Goal: Information Seeking & Learning: Learn about a topic

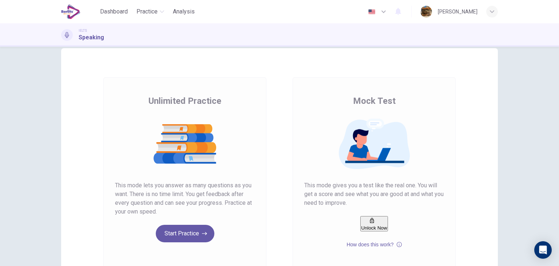
scroll to position [14, 0]
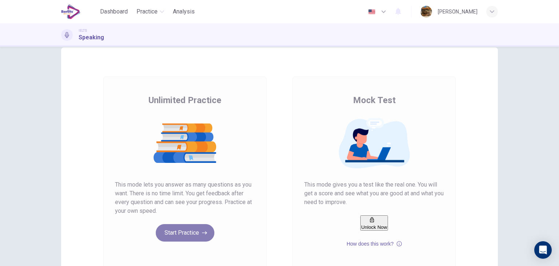
click at [189, 232] on button "Start Practice" at bounding box center [185, 232] width 59 height 17
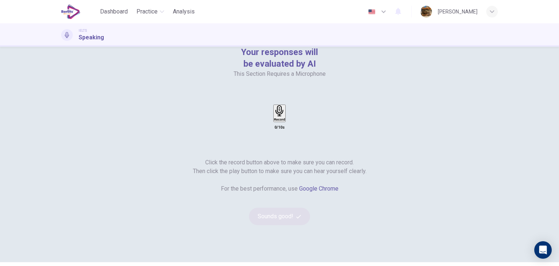
scroll to position [82, 0]
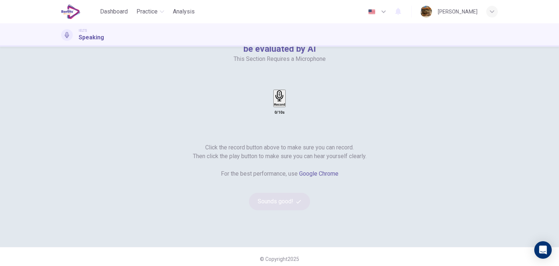
click at [285, 103] on h6 "Record" at bounding box center [279, 105] width 11 height 4
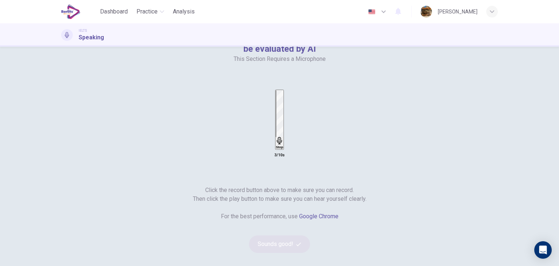
click at [283, 90] on div "Stop" at bounding box center [279, 119] width 7 height 59
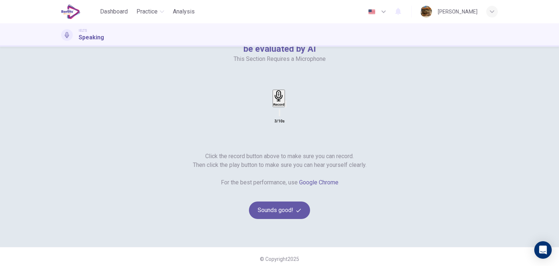
click at [286, 105] on icon "button" at bounding box center [286, 105] width 0 height 0
click at [310, 201] on button "Sounds good!" at bounding box center [279, 209] width 61 height 17
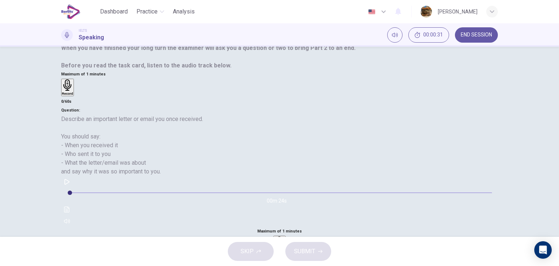
scroll to position [92, 0]
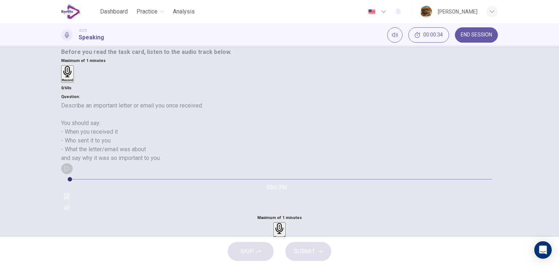
click at [70, 171] on icon "button" at bounding box center [67, 168] width 6 height 6
type input "*"
click at [70, 171] on icon "button" at bounding box center [67, 168] width 6 height 6
type input "**"
drag, startPoint x: 557, startPoint y: 246, endPoint x: 558, endPoint y: 190, distance: 56.8
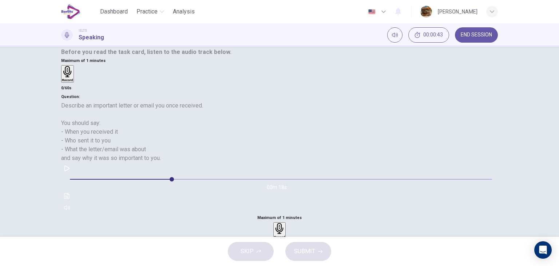
click at [558, 190] on div "Dashboard Practice Analysis English ** ​ [PERSON_NAME] IELTS Speaking 00:00:43 …" at bounding box center [279, 133] width 559 height 266
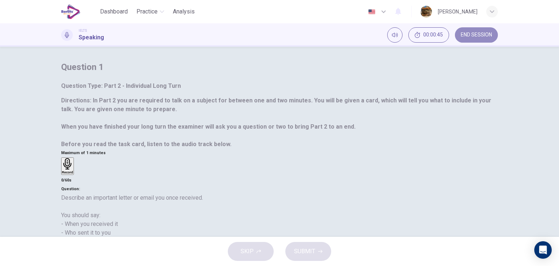
click at [482, 40] on button "END SESSION" at bounding box center [476, 34] width 43 height 15
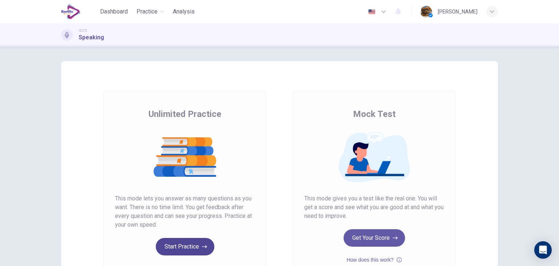
click at [187, 238] on button "Start Practice" at bounding box center [185, 246] width 59 height 17
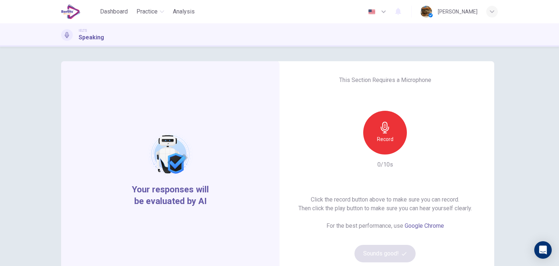
scroll to position [43, 0]
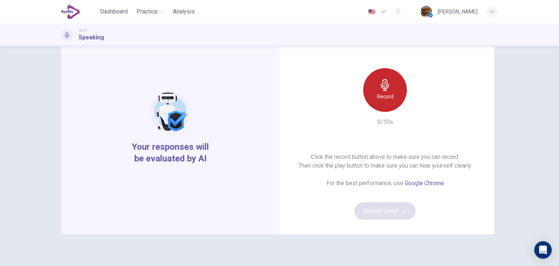
click at [391, 99] on h6 "Record" at bounding box center [385, 96] width 16 height 9
click at [382, 97] on h6 "Stop" at bounding box center [384, 96] width 11 height 9
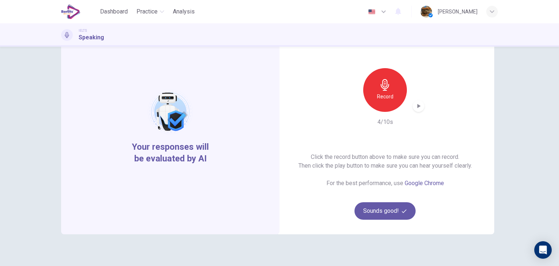
click at [392, 201] on div "Click the record button above to make sure you can record. Then click the play …" at bounding box center [385, 185] width 174 height 67
click at [393, 209] on button "Sounds good!" at bounding box center [384, 210] width 61 height 17
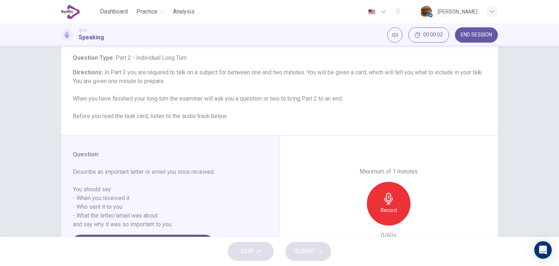
scroll to position [92, 0]
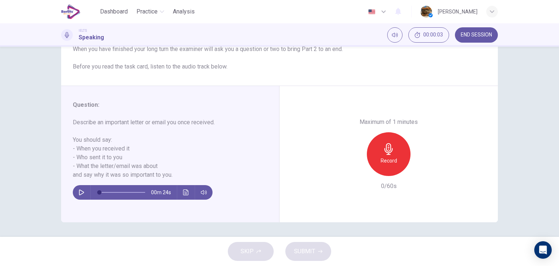
click at [390, 154] on icon "button" at bounding box center [389, 149] width 12 height 12
click at [367, 175] on icon "button" at bounding box center [367, 175] width 0 height 0
click at [392, 154] on icon "button" at bounding box center [389, 149] width 12 height 12
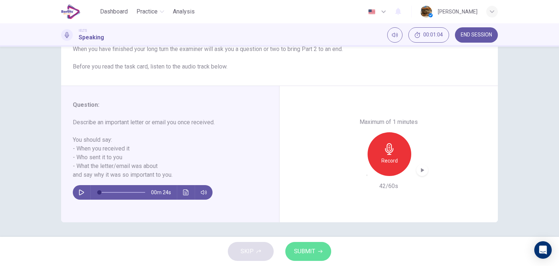
click at [308, 255] on span "SUBMIT" at bounding box center [304, 251] width 21 height 10
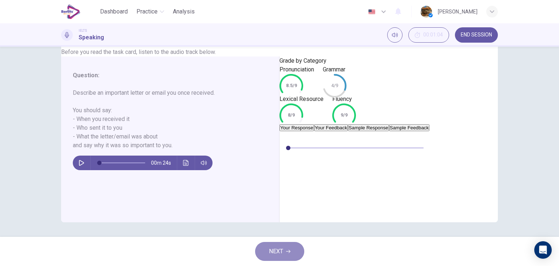
click at [275, 252] on span "NEXT" at bounding box center [276, 251] width 14 height 10
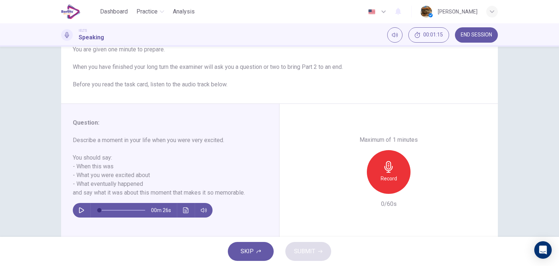
scroll to position [88, 0]
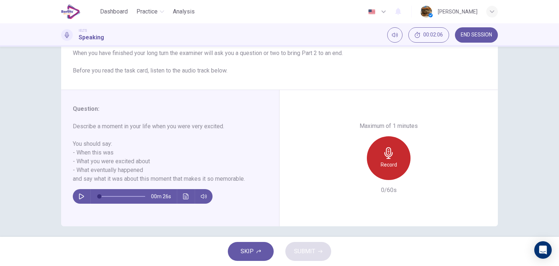
click at [387, 161] on h6 "Record" at bounding box center [388, 164] width 16 height 9
click at [387, 161] on h6 "Stop" at bounding box center [388, 164] width 11 height 9
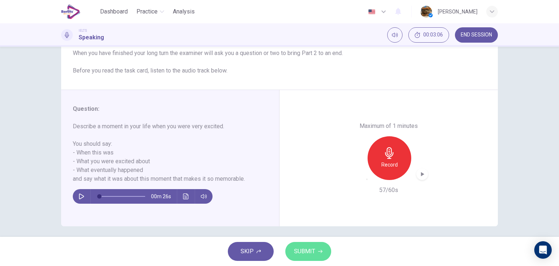
click at [308, 251] on span "SUBMIT" at bounding box center [304, 251] width 21 height 10
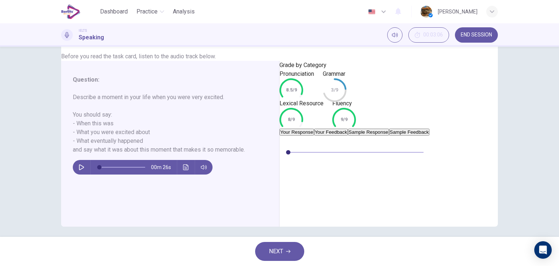
scroll to position [110, 0]
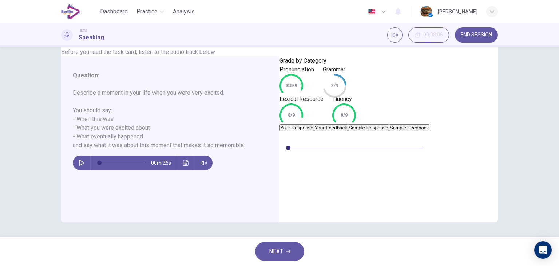
click at [348, 131] on button "Your Feedback" at bounding box center [331, 127] width 34 height 7
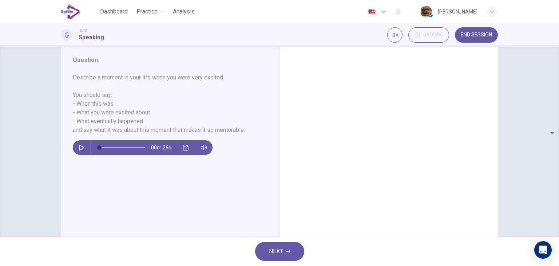
scroll to position [92, 0]
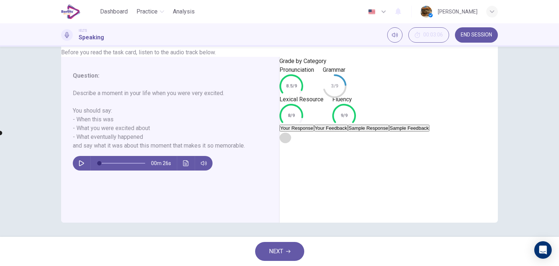
click at [288, 140] on icon "button" at bounding box center [285, 137] width 5 height 6
type input "*"
type input "**"
click at [288, 249] on icon "button" at bounding box center [288, 251] width 4 height 4
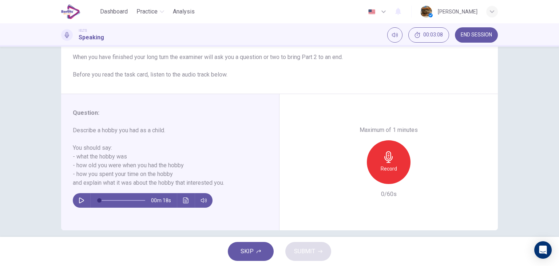
scroll to position [92, 0]
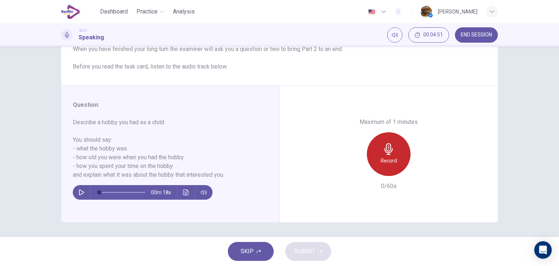
click at [389, 158] on h6 "Record" at bounding box center [388, 160] width 16 height 9
click at [386, 159] on h6 "Stop" at bounding box center [388, 160] width 11 height 9
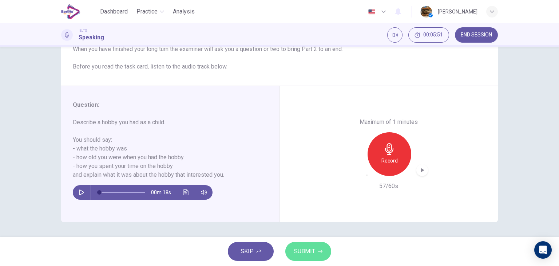
click at [316, 249] on button "SUBMIT" at bounding box center [308, 251] width 46 height 19
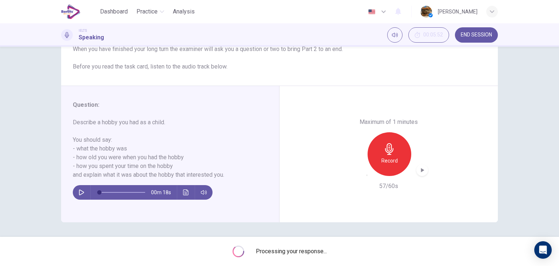
click at [461, 178] on div "Maximum of 1 minutes Record 57/60s" at bounding box center [388, 154] width 218 height 136
click at [496, 194] on div "Question 3 Question Type : Part 2 - Individual Long Turn Directions : In Part 2…" at bounding box center [279, 95] width 460 height 253
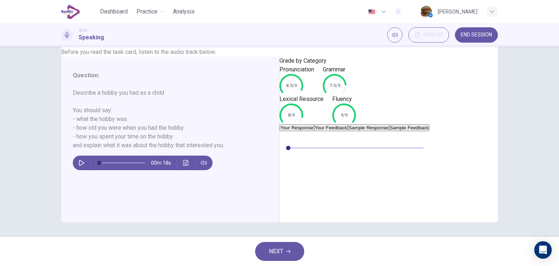
click at [284, 250] on button "NEXT" at bounding box center [279, 251] width 49 height 19
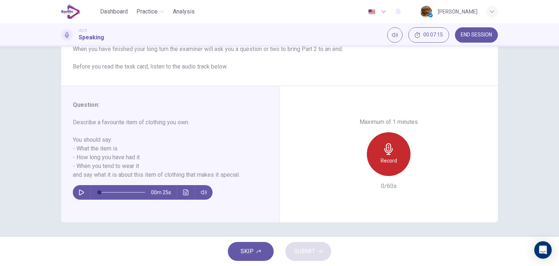
click at [387, 156] on h6 "Record" at bounding box center [388, 160] width 16 height 9
click at [387, 156] on h6 "Stop" at bounding box center [388, 160] width 11 height 9
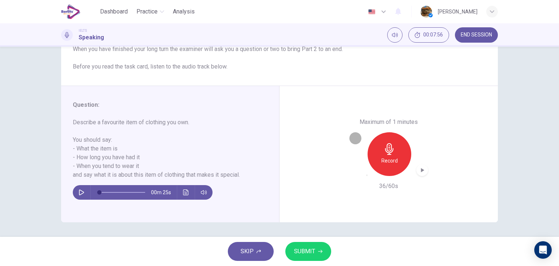
click at [367, 175] on icon "button" at bounding box center [367, 175] width 0 height 0
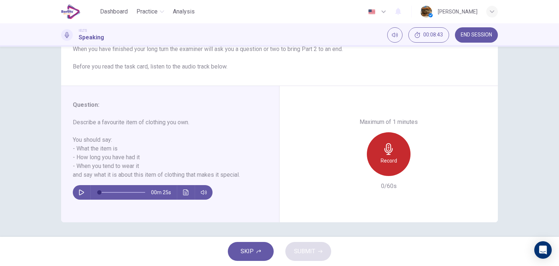
click at [385, 159] on h6 "Record" at bounding box center [388, 160] width 16 height 9
click at [385, 159] on h6 "Stop" at bounding box center [388, 160] width 11 height 9
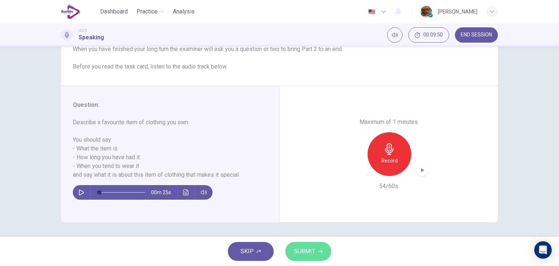
click at [311, 250] on span "SUBMIT" at bounding box center [304, 251] width 21 height 10
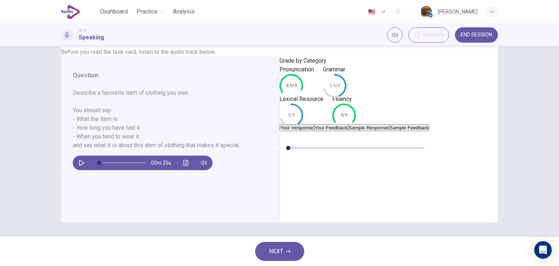
scroll to position [0, 0]
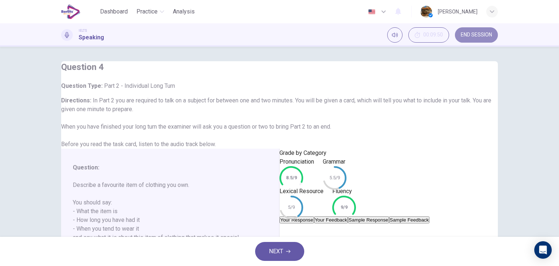
click at [477, 38] on button "END SESSION" at bounding box center [476, 34] width 43 height 15
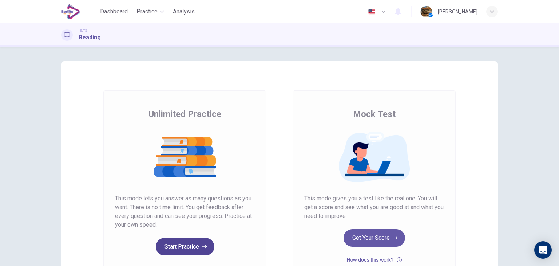
click at [189, 249] on button "Start Practice" at bounding box center [185, 246] width 59 height 17
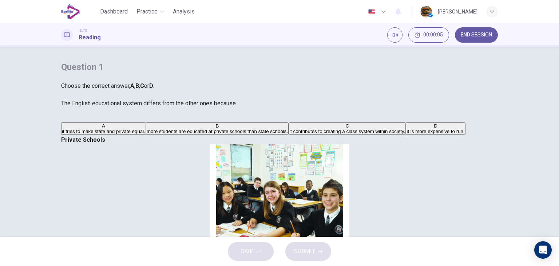
scroll to position [131, 0]
drag, startPoint x: 364, startPoint y: 174, endPoint x: 449, endPoint y: 176, distance: 85.2
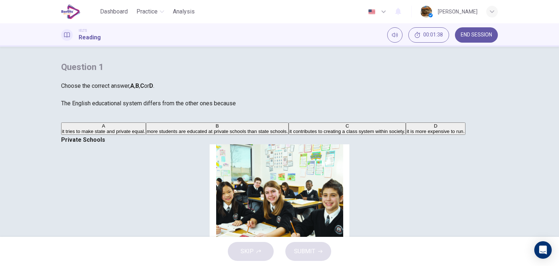
drag, startPoint x: 346, startPoint y: 165, endPoint x: 390, endPoint y: 166, distance: 44.0
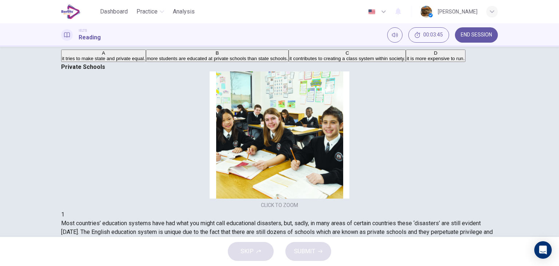
scroll to position [87, 0]
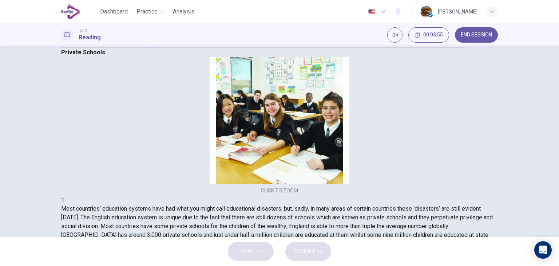
drag, startPoint x: 355, startPoint y: 106, endPoint x: 406, endPoint y: 107, distance: 50.6
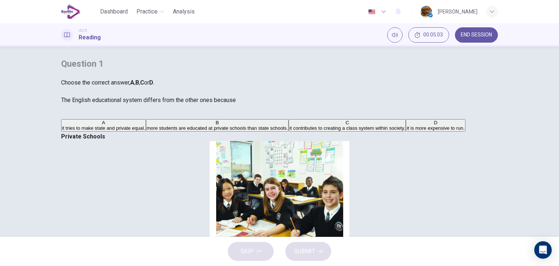
scroll to position [17, 0]
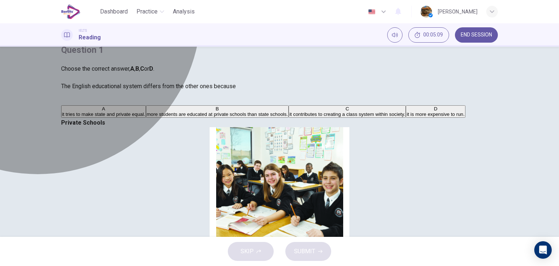
click at [147, 117] on span "more students are educated at private schools than state schools." at bounding box center [217, 113] width 141 height 5
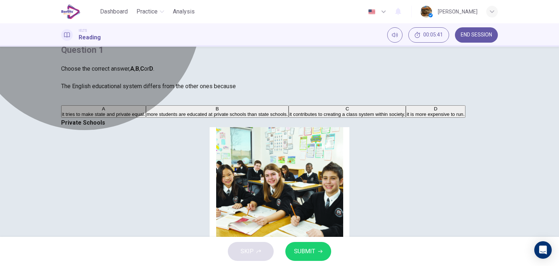
click at [288, 117] on button "C it contributes to creating a class system within society." at bounding box center [346, 111] width 117 height 12
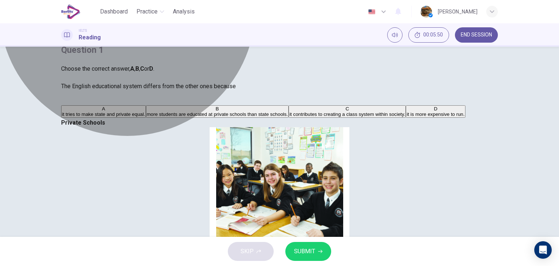
click at [199, 117] on span "more students are educated at private schools than state schools." at bounding box center [217, 113] width 141 height 5
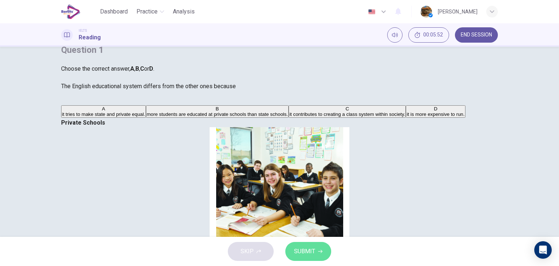
click at [311, 251] on span "SUBMIT" at bounding box center [304, 251] width 21 height 10
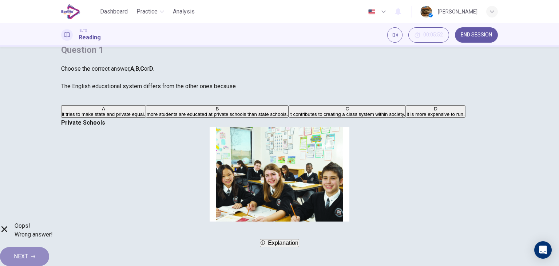
click at [35, 254] on icon "button" at bounding box center [33, 256] width 4 height 4
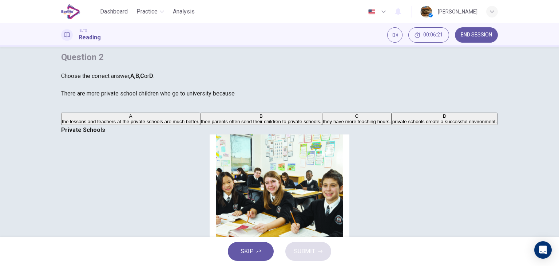
scroll to position [9, 0]
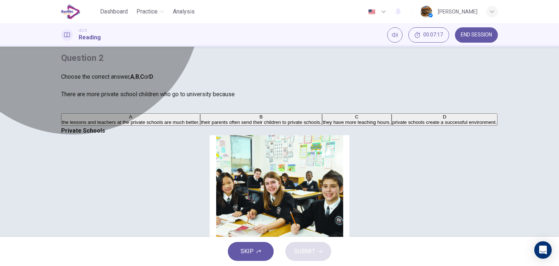
click at [392, 125] on span "private schools create a successful environment." at bounding box center [444, 121] width 104 height 5
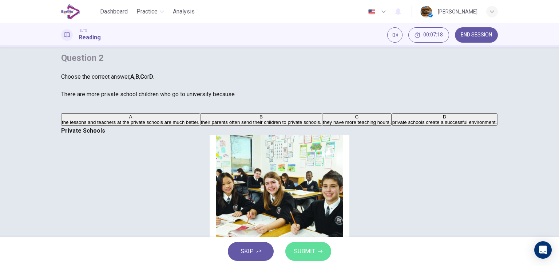
click at [295, 247] on span "SUBMIT" at bounding box center [304, 251] width 21 height 10
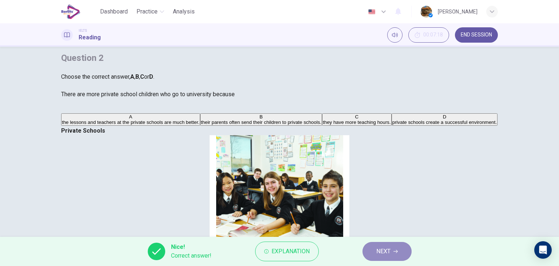
click at [376, 249] on span "NEXT" at bounding box center [383, 251] width 14 height 10
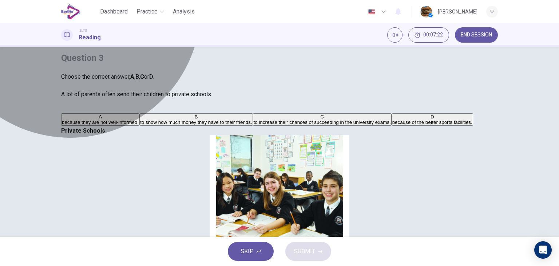
click at [142, 125] on span "to show how much money they have to their friends." at bounding box center [196, 121] width 112 height 5
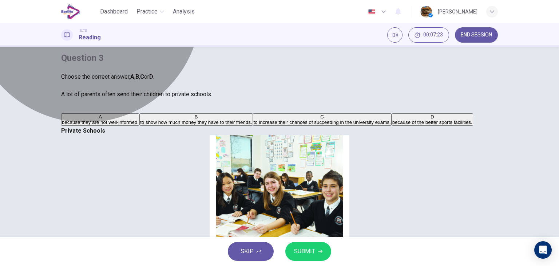
click at [254, 125] on span "to increase their chances of succeeding in the university exams." at bounding box center [322, 121] width 137 height 5
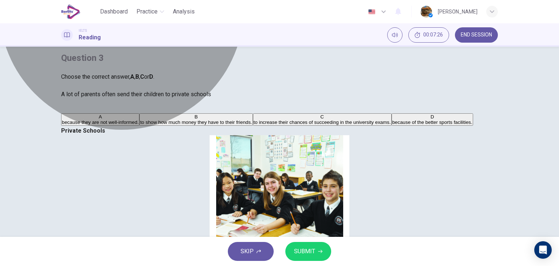
click at [193, 125] on span "to show how much money they have to their friends." at bounding box center [196, 121] width 112 height 5
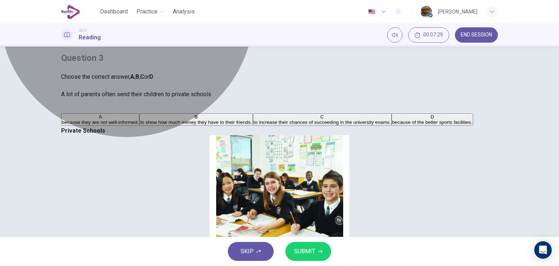
click at [254, 125] on span "to increase their chances of succeeding in the university exams." at bounding box center [322, 121] width 137 height 5
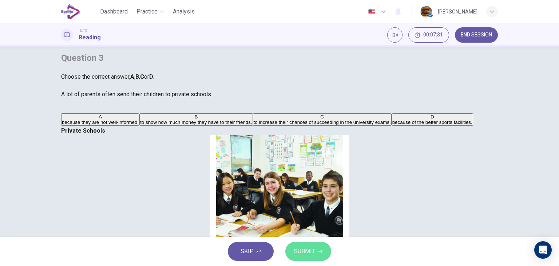
click at [304, 258] on button "SUBMIT" at bounding box center [308, 251] width 46 height 19
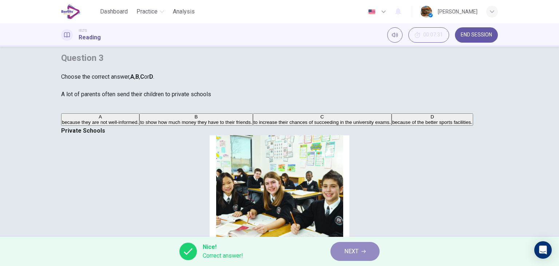
click at [366, 252] on button "NEXT" at bounding box center [354, 251] width 49 height 19
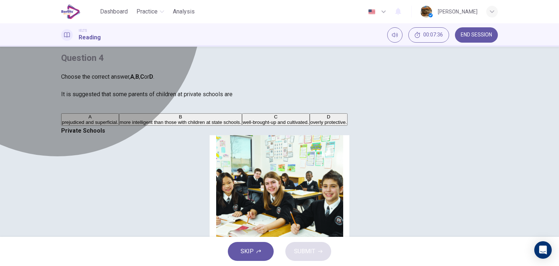
click at [243, 125] on span "well-brought-up and cultivated." at bounding box center [276, 121] width 66 height 5
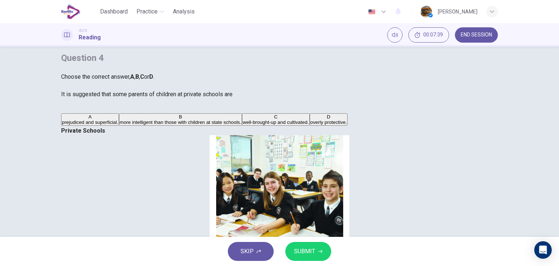
click at [118, 125] on span "prejudiced and superficial." at bounding box center [90, 121] width 56 height 5
click at [309, 250] on span "SUBMIT" at bounding box center [304, 251] width 21 height 10
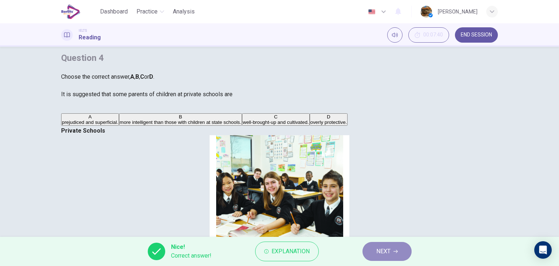
click at [401, 251] on button "NEXT" at bounding box center [386, 251] width 49 height 19
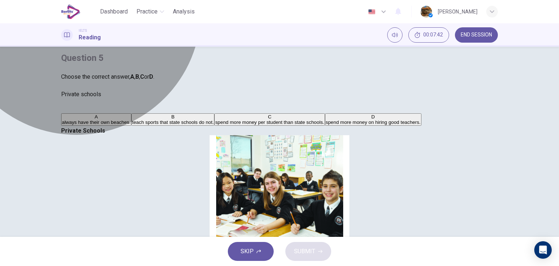
click at [148, 125] on span "teach sports that state schools do not." at bounding box center [173, 121] width 82 height 5
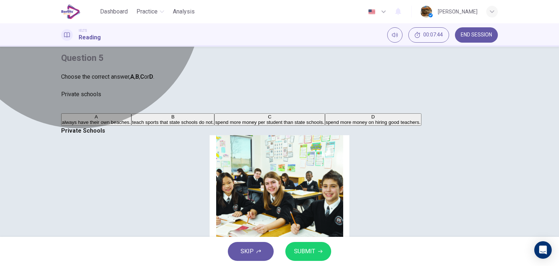
click at [215, 125] on span "spend more money per student than state schools." at bounding box center [269, 121] width 109 height 5
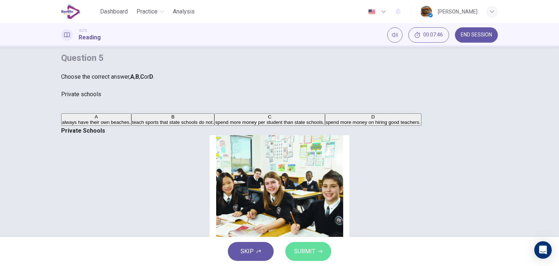
click at [289, 244] on button "SUBMIT" at bounding box center [308, 251] width 46 height 19
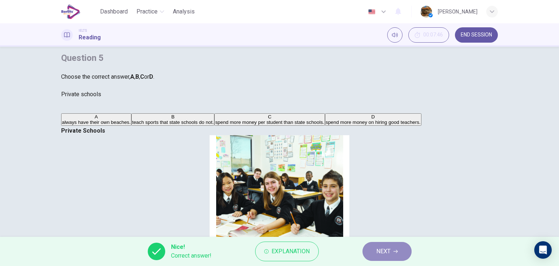
click at [372, 252] on button "NEXT" at bounding box center [386, 251] width 49 height 19
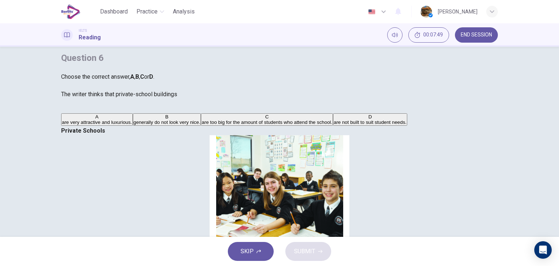
click at [134, 125] on span "generally do not look very nice." at bounding box center [167, 121] width 67 height 5
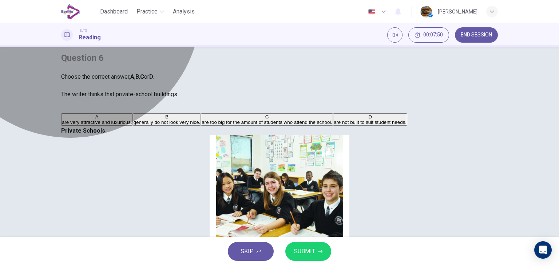
click at [202, 125] on span "are too big for the amount of students who attend the school." at bounding box center [267, 121] width 131 height 5
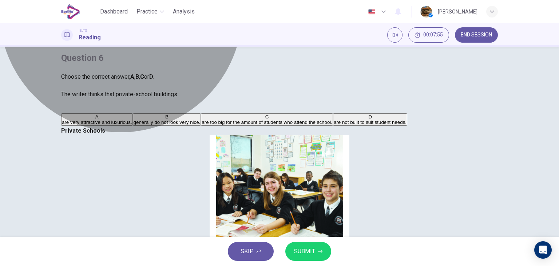
click at [133, 125] on button "A are very attractive and luxurious." at bounding box center [97, 119] width 72 height 12
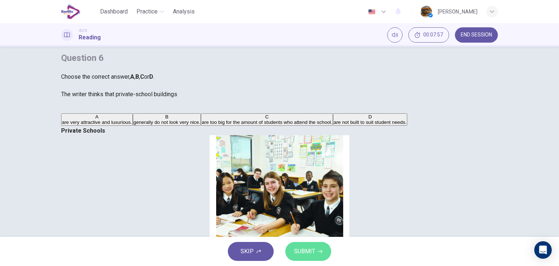
click at [304, 250] on span "SUBMIT" at bounding box center [304, 251] width 21 height 10
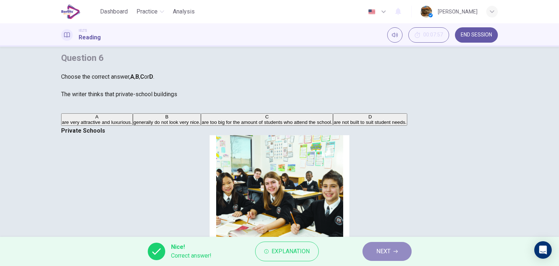
click at [386, 255] on span "NEXT" at bounding box center [383, 251] width 14 height 10
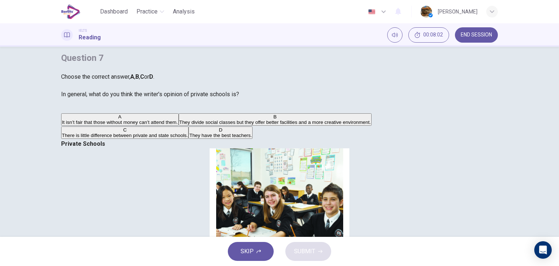
click at [154, 125] on span "It isn’t fair that those without money can’t attend them." at bounding box center [120, 121] width 116 height 5
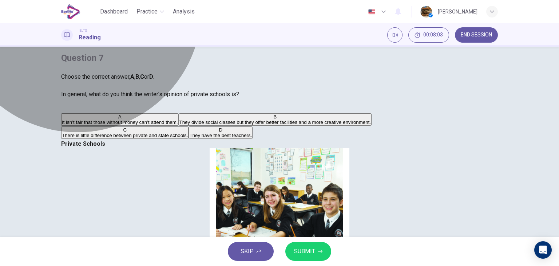
click at [179, 125] on span "They divide social classes but they offer better facilities and a more creative…" at bounding box center [274, 121] width 191 height 5
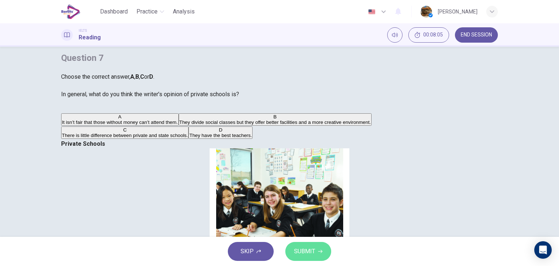
click at [296, 249] on span "SUBMIT" at bounding box center [304, 251] width 21 height 10
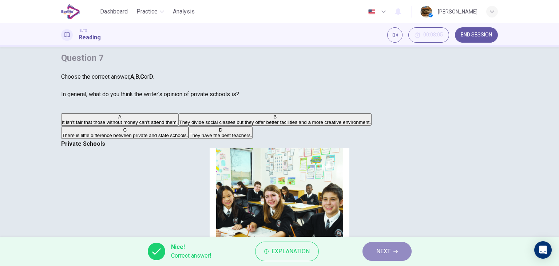
click at [370, 248] on button "NEXT" at bounding box center [386, 251] width 49 height 19
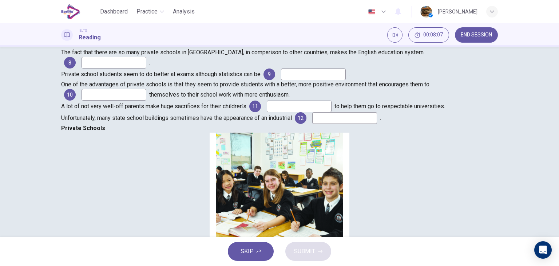
scroll to position [92, 0]
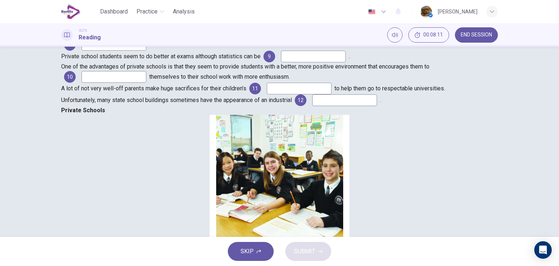
click at [140, 51] on input at bounding box center [113, 45] width 65 height 12
click at [122, 51] on input at bounding box center [113, 45] width 65 height 12
type input "******"
click at [281, 62] on input at bounding box center [313, 57] width 65 height 12
drag, startPoint x: 140, startPoint y: 88, endPoint x: 158, endPoint y: 89, distance: 18.3
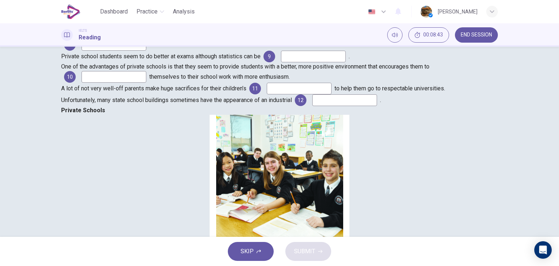
click at [158, 60] on span "Private school students seem to do better at exams although statistics can be" at bounding box center [160, 56] width 199 height 7
click at [281, 62] on input at bounding box center [313, 57] width 65 height 12
type input "*********"
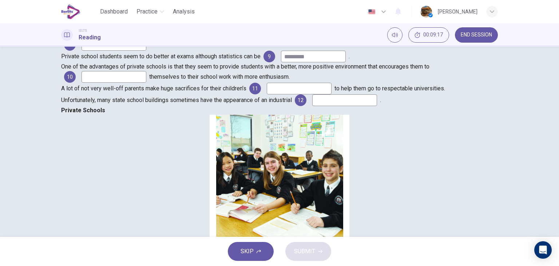
click at [134, 83] on input at bounding box center [113, 77] width 65 height 12
click at [128, 83] on input at bounding box center [113, 77] width 65 height 12
drag, startPoint x: 162, startPoint y: 123, endPoint x: 189, endPoint y: 123, distance: 27.3
click at [189, 70] on span "One of the advantages of private schools is that they seem to provide students …" at bounding box center [245, 66] width 368 height 7
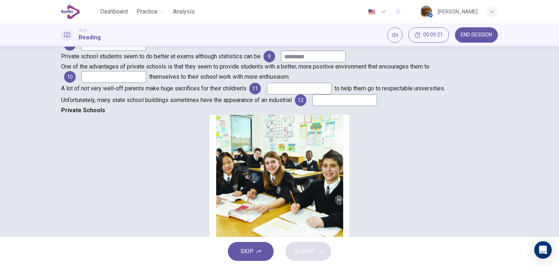
click at [121, 83] on input at bounding box center [113, 77] width 65 height 12
click at [137, 83] on input at bounding box center [113, 77] width 65 height 12
type input "*****"
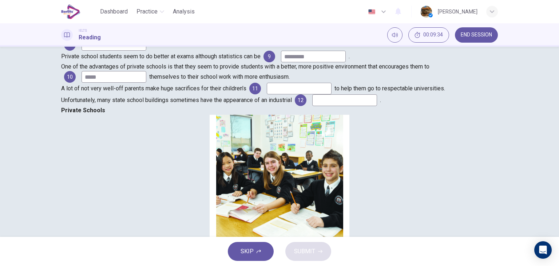
click at [267, 94] on input at bounding box center [299, 89] width 65 height 12
drag, startPoint x: 272, startPoint y: 116, endPoint x: 274, endPoint y: 137, distance: 21.5
click at [274, 106] on div "Questions 8 - 12 Complete the sentences below. Choose ONE WORD ONLY from the pa…" at bounding box center [279, 37] width 437 height 137
click at [267, 94] on input at bounding box center [299, 89] width 65 height 12
type input "*********"
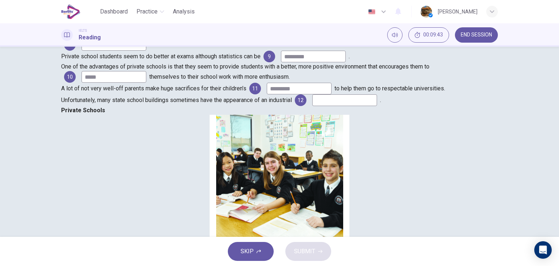
scroll to position [9, 0]
drag, startPoint x: 277, startPoint y: 131, endPoint x: 276, endPoint y: 158, distance: 26.9
click at [276, 106] on div "Questions 8 - 12 Complete the sentences below. Choose ONE WORD ONLY from the pa…" at bounding box center [279, 37] width 437 height 137
click at [312, 106] on input at bounding box center [344, 100] width 65 height 12
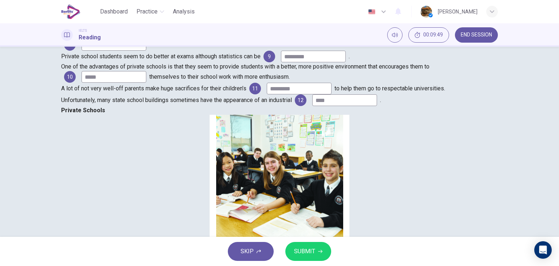
type input "****"
click at [313, 249] on span "SUBMIT" at bounding box center [304, 251] width 21 height 10
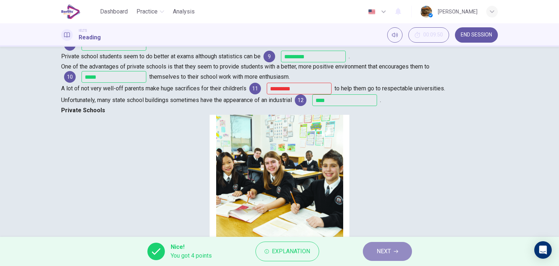
click at [394, 250] on icon "button" at bounding box center [396, 251] width 4 height 4
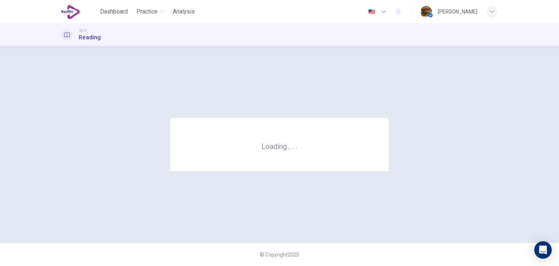
scroll to position [0, 0]
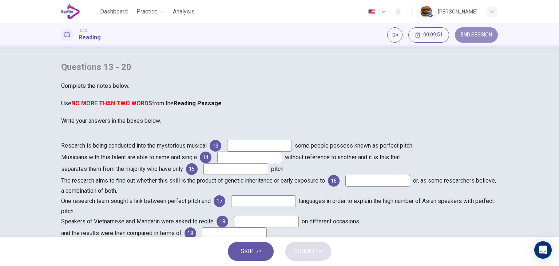
click at [479, 31] on button "END SESSION" at bounding box center [476, 34] width 43 height 15
